Goal: Find specific page/section: Find specific page/section

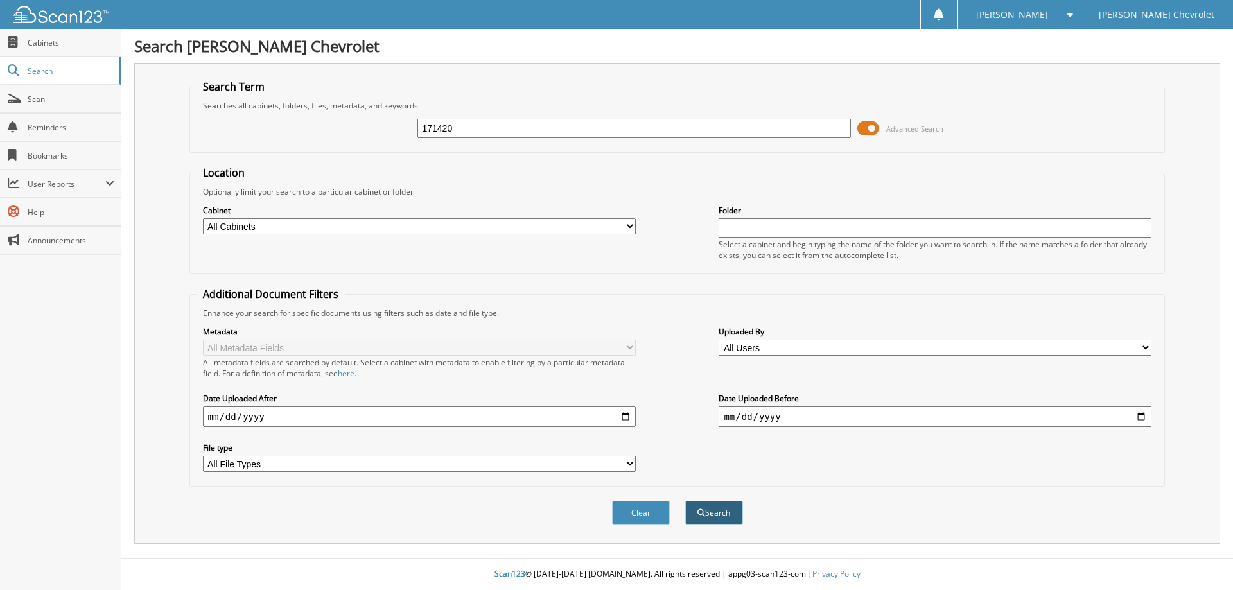
type input "171420"
click at [730, 510] on button "Search" at bounding box center [714, 513] width 58 height 24
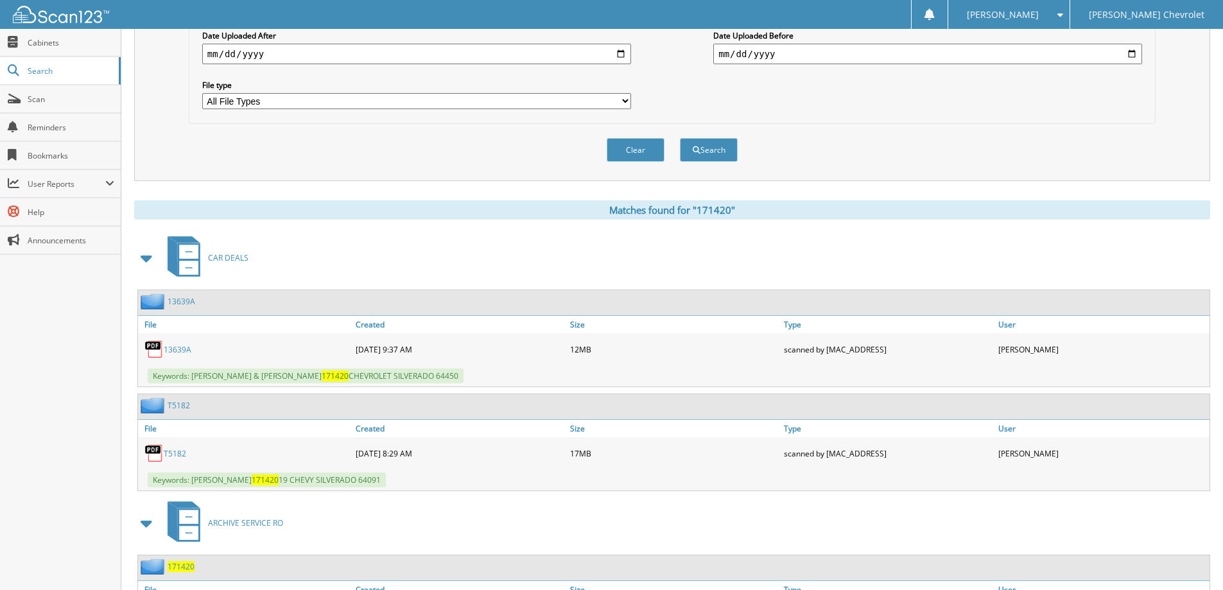
scroll to position [385, 0]
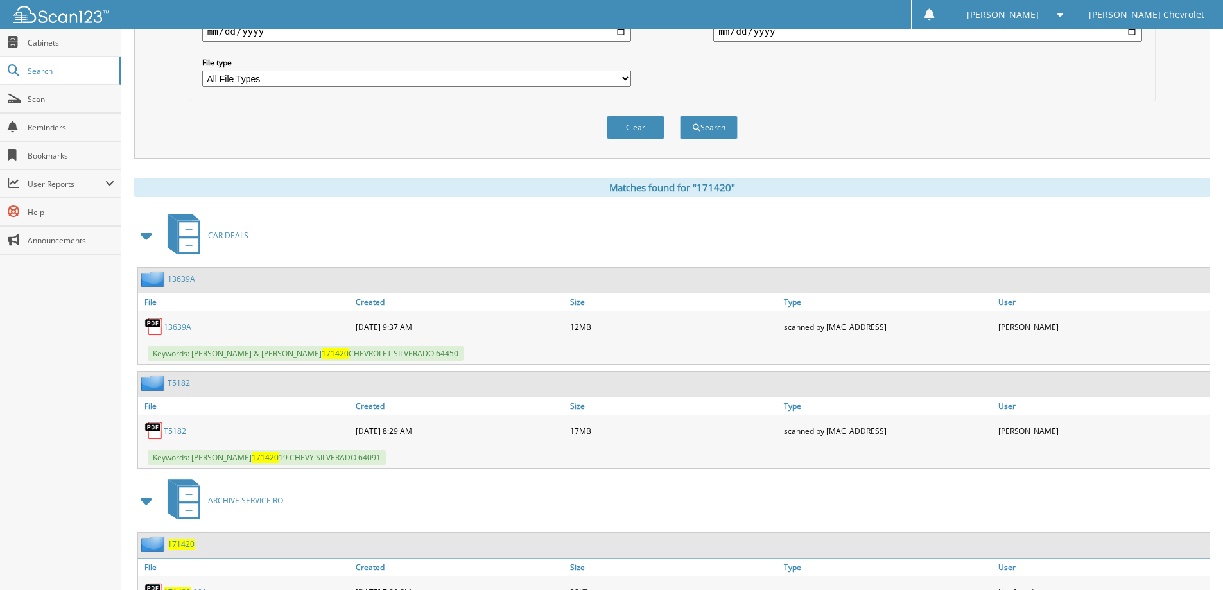
click at [182, 330] on link "13639A" at bounding box center [178, 327] width 28 height 11
